Goal: Transaction & Acquisition: Book appointment/travel/reservation

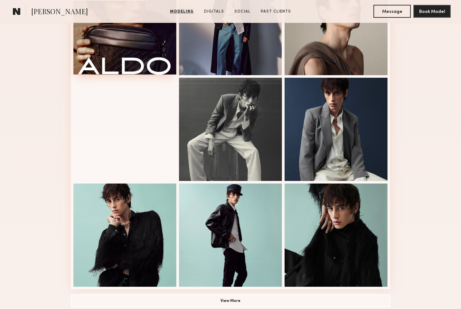
scroll to position [467, 0]
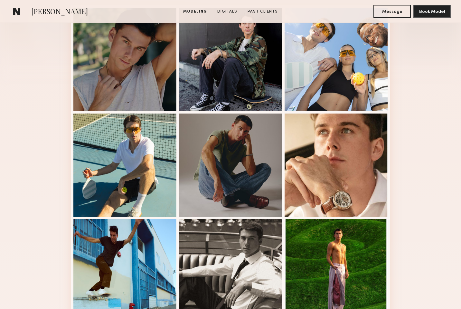
scroll to position [170, 0]
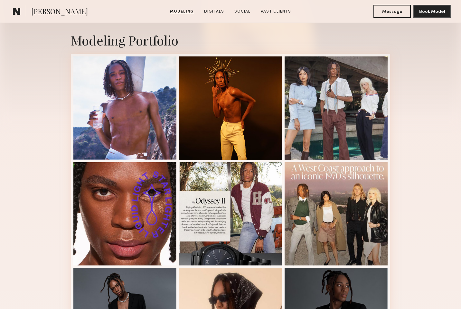
scroll to position [135, 0]
